Goal: Task Accomplishment & Management: Complete application form

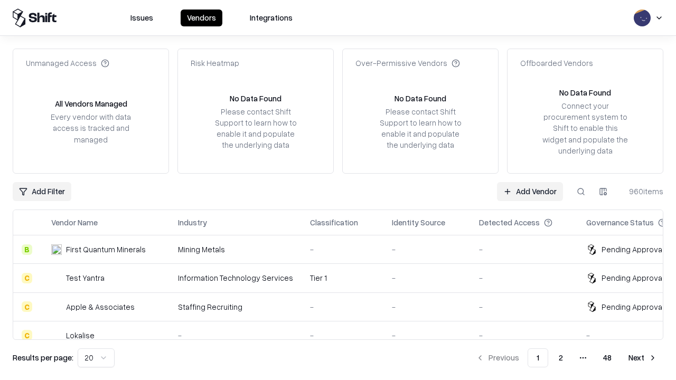
click at [530, 191] on link "Add Vendor" at bounding box center [530, 191] width 66 height 19
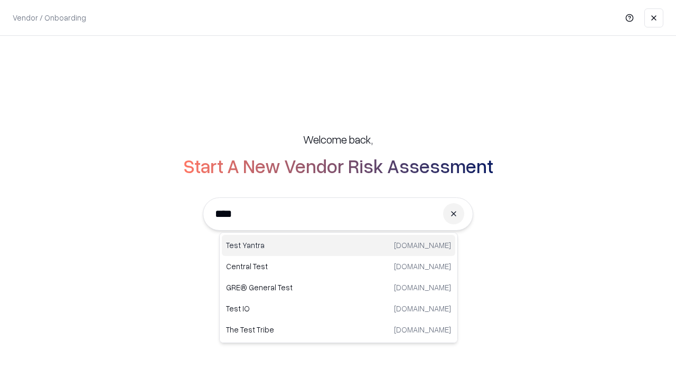
click at [339, 246] on div "Test Yantra [DOMAIN_NAME]" at bounding box center [339, 245] width 234 height 21
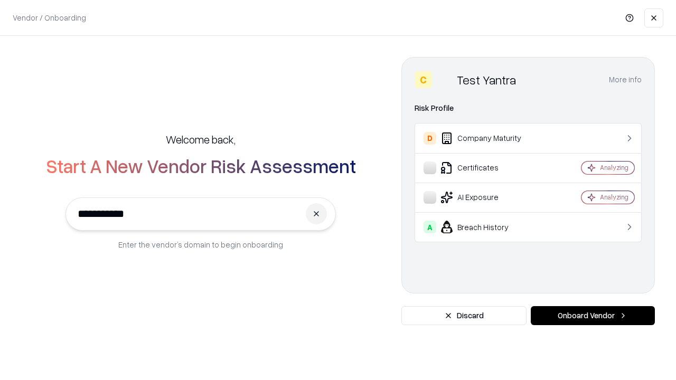
type input "**********"
click at [593, 316] on button "Onboard Vendor" at bounding box center [593, 315] width 124 height 19
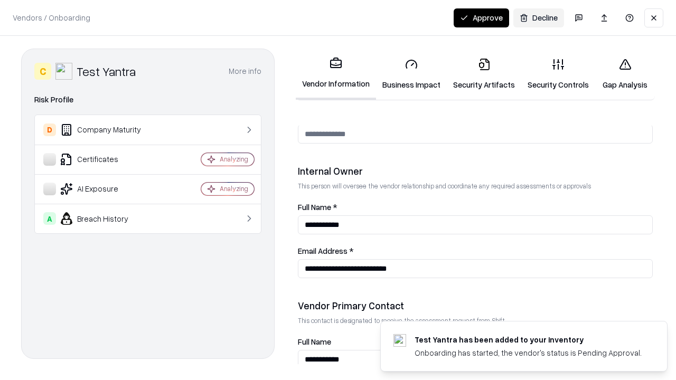
scroll to position [547, 0]
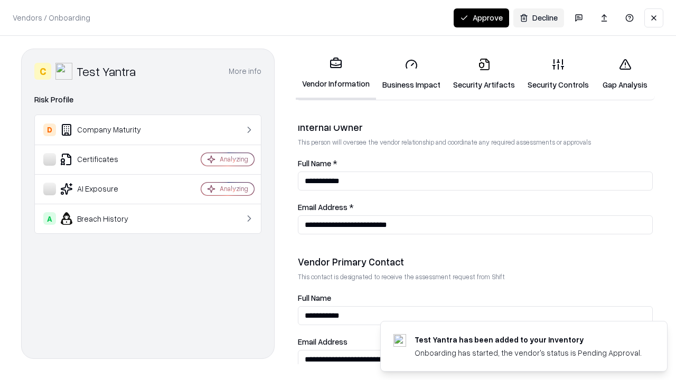
click at [484, 74] on link "Security Artifacts" at bounding box center [484, 74] width 75 height 49
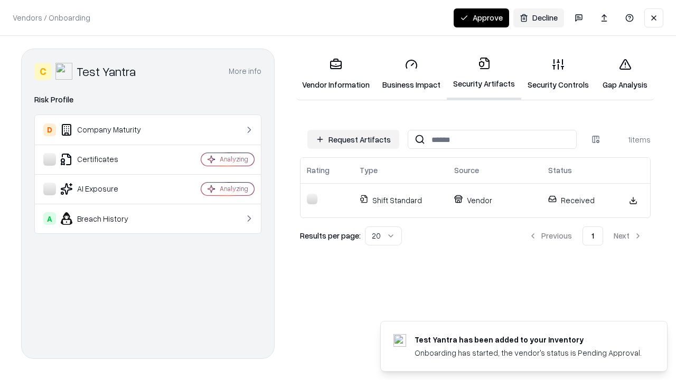
click at [354, 140] on button "Request Artifacts" at bounding box center [354, 139] width 92 height 19
